Goal: Transaction & Acquisition: Purchase product/service

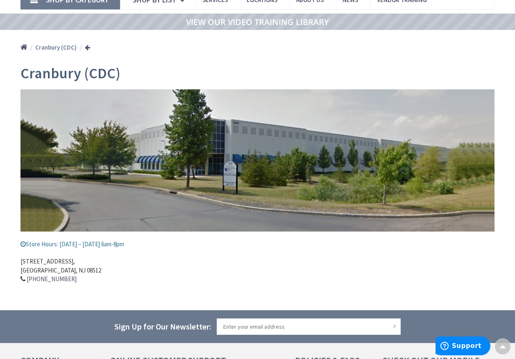
scroll to position [43, 0]
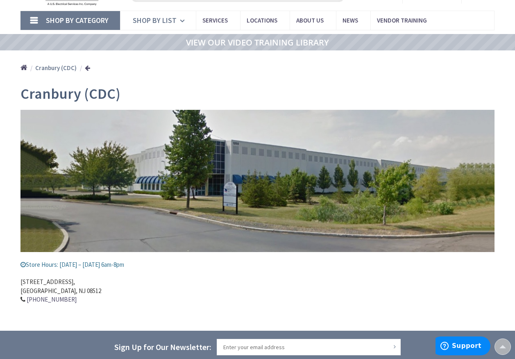
click at [181, 21] on icon at bounding box center [184, 21] width 8 height 18
click at [36, 18] on link "Shop By Category" at bounding box center [70, 20] width 100 height 19
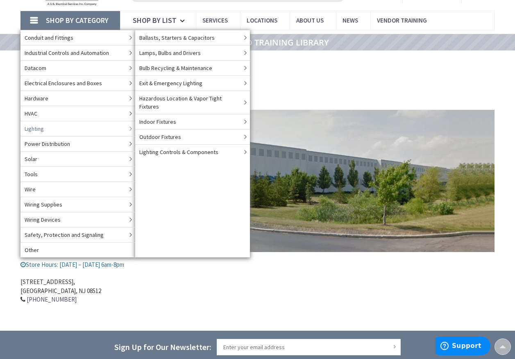
click at [32, 129] on span "Lighting" at bounding box center [34, 129] width 19 height 8
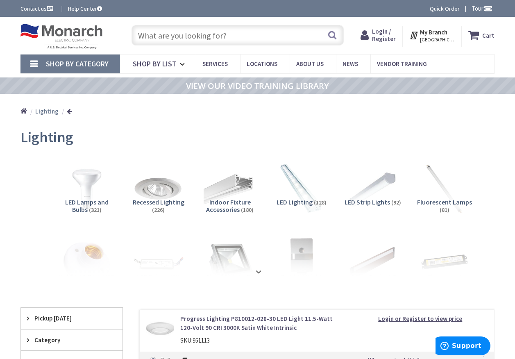
click at [73, 64] on span "Shop By Category" at bounding box center [77, 63] width 63 height 9
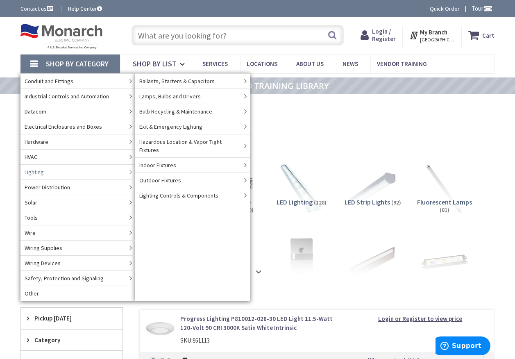
click at [49, 172] on link "Lighting" at bounding box center [77, 171] width 115 height 15
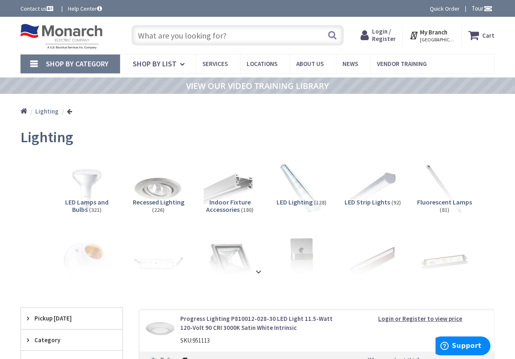
click at [439, 202] on span "Fluorescent Lamps" at bounding box center [444, 202] width 55 height 8
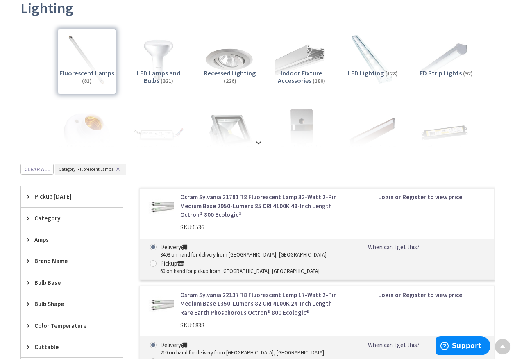
scroll to position [129, 0]
click at [403, 198] on strong "Login or Register to view price" at bounding box center [420, 197] width 84 height 8
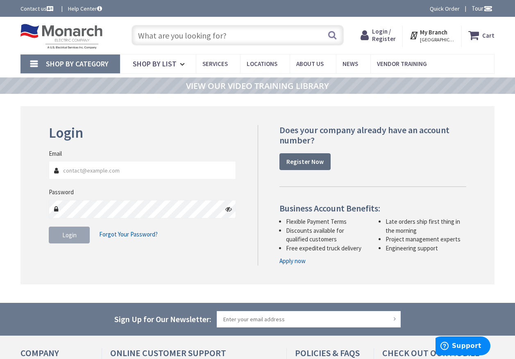
click at [302, 163] on strong "Register Now" at bounding box center [305, 162] width 37 height 8
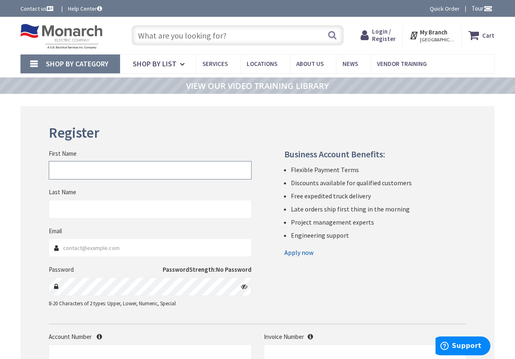
click at [72, 172] on input "First Name" at bounding box center [150, 170] width 202 height 18
type input "[PERSON_NAME]"
type input "[PERSON_NAME][EMAIL_ADDRESS][DOMAIN_NAME]"
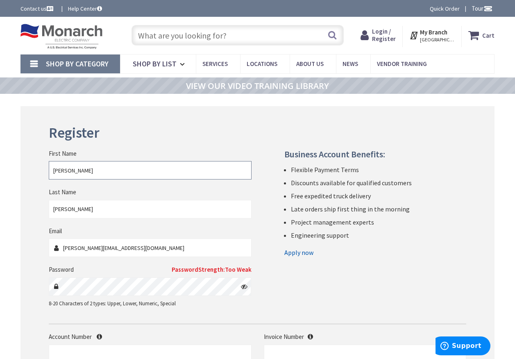
scroll to position [41, 0]
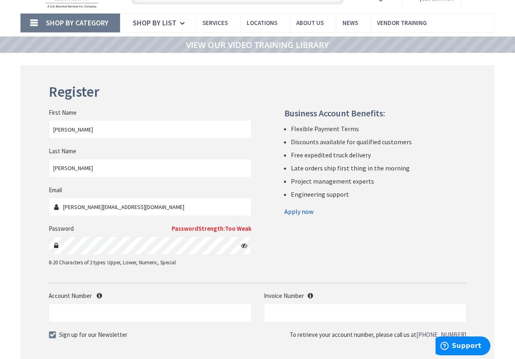
click at [63, 227] on span "Password" at bounding box center [61, 229] width 25 height 8
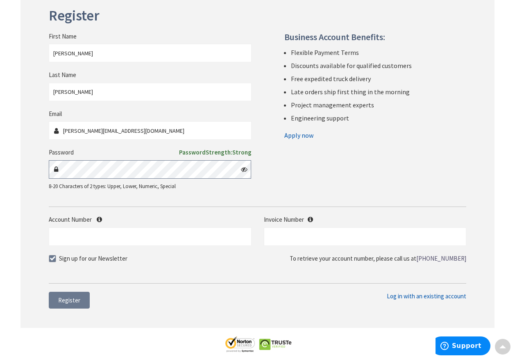
scroll to position [164, 0]
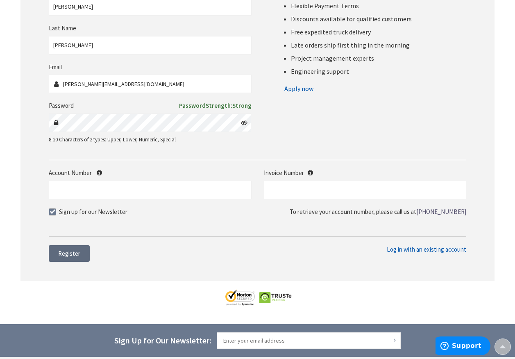
click at [74, 255] on span "Register" at bounding box center [69, 254] width 22 height 8
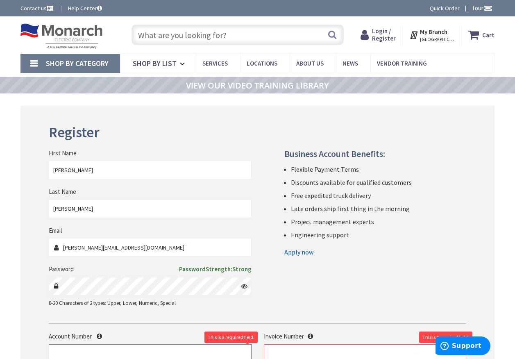
scroll to position [0, 0]
click at [380, 43] on div "Login / Register Login" at bounding box center [378, 36] width 49 height 21
click at [385, 36] on span "Login / Register" at bounding box center [384, 34] width 24 height 15
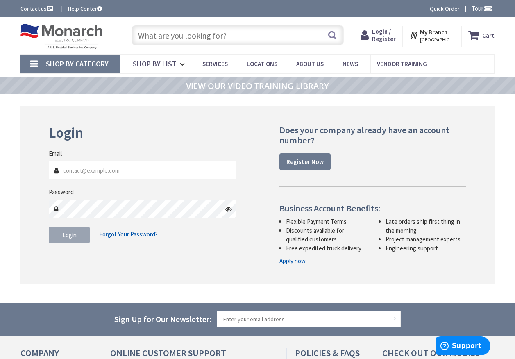
click at [105, 172] on input "Email" at bounding box center [142, 170] width 187 height 18
type input "john_jaskowski@acmenissan.com"
drag, startPoint x: 160, startPoint y: 171, endPoint x: -2, endPoint y: 179, distance: 161.7
click at [0, 179] on html "Accessibility Screen-Reader Guide, Feedback, and Issue Reporting | New window L…" at bounding box center [257, 249] width 515 height 499
click at [302, 161] on strong "Register Now" at bounding box center [305, 162] width 37 height 8
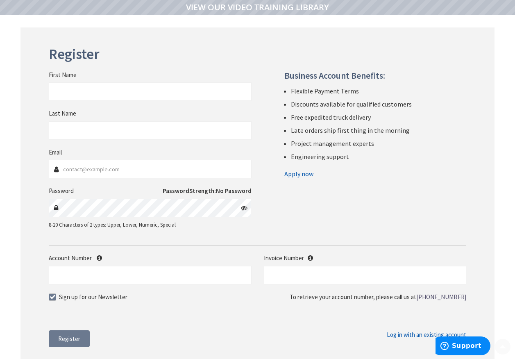
scroll to position [82, 0]
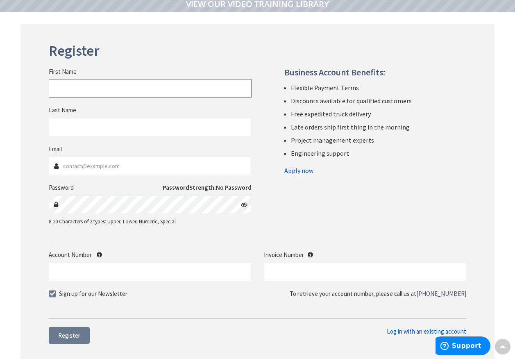
click at [84, 91] on input "First Name" at bounding box center [150, 88] width 202 height 18
type input "JOHN"
type input "JASKOWSKI"
type input "[PERSON_NAME][EMAIL_ADDRESS][DOMAIN_NAME]"
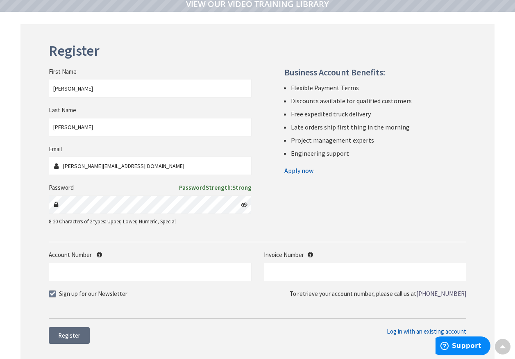
click at [78, 332] on span "Register" at bounding box center [69, 336] width 22 height 8
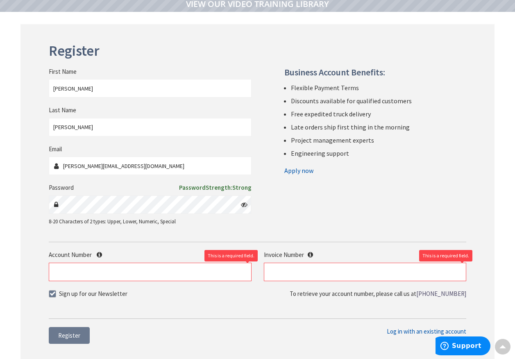
click at [303, 171] on link "Apply now" at bounding box center [298, 170] width 29 height 13
click at [295, 171] on link "Apply now" at bounding box center [298, 170] width 29 height 13
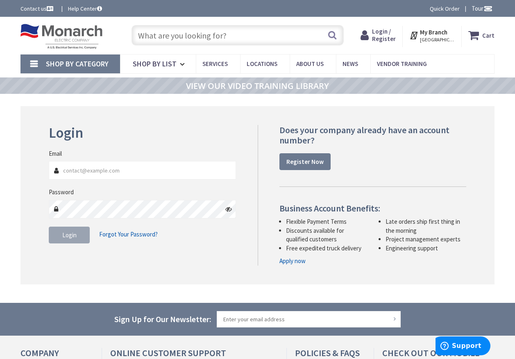
click at [75, 173] on input "Email" at bounding box center [142, 170] width 187 height 18
click at [100, 173] on input "Email" at bounding box center [142, 170] width 187 height 18
type input "J"
type input "john_jaskowski@acmenissan.com"
click at [65, 232] on span "Login" at bounding box center [69, 235] width 14 height 8
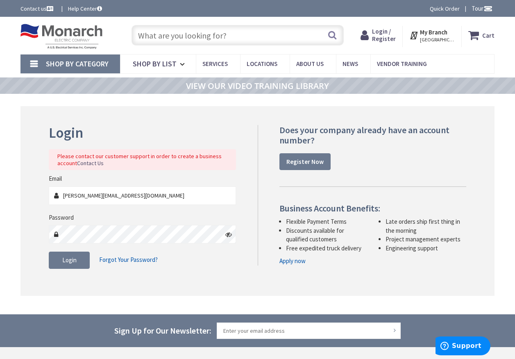
click at [98, 161] on link "Contact Us" at bounding box center [90, 163] width 27 height 7
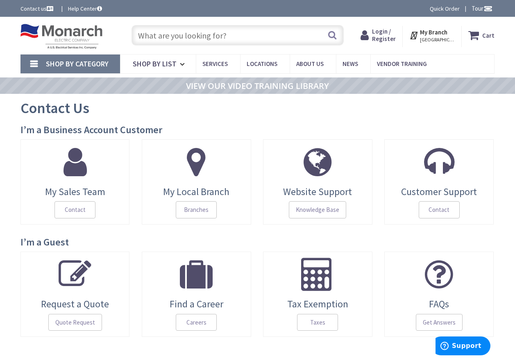
click at [413, 33] on icon at bounding box center [414, 35] width 11 height 15
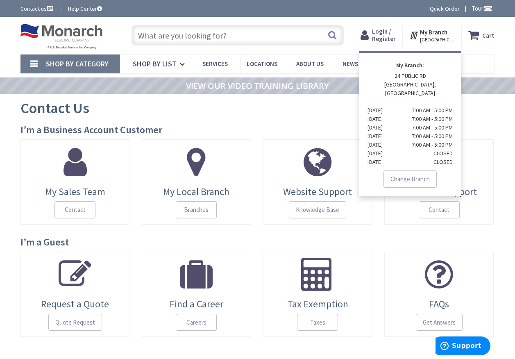
click at [414, 37] on icon at bounding box center [414, 35] width 11 height 15
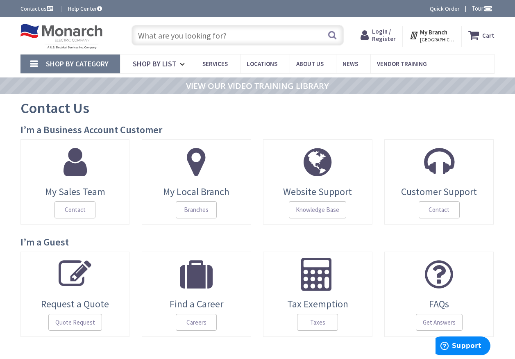
click at [480, 34] on icon at bounding box center [475, 35] width 14 height 15
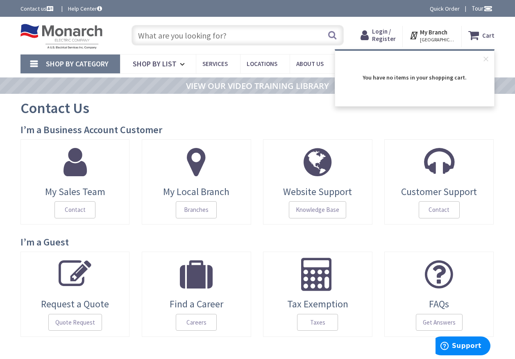
click at [480, 34] on icon at bounding box center [475, 35] width 14 height 15
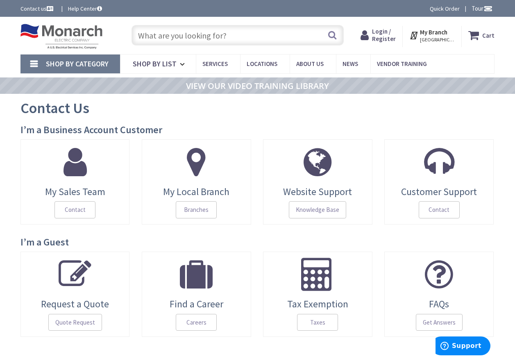
click at [371, 38] on icon at bounding box center [366, 35] width 11 height 15
